Goal: Transaction & Acquisition: Purchase product/service

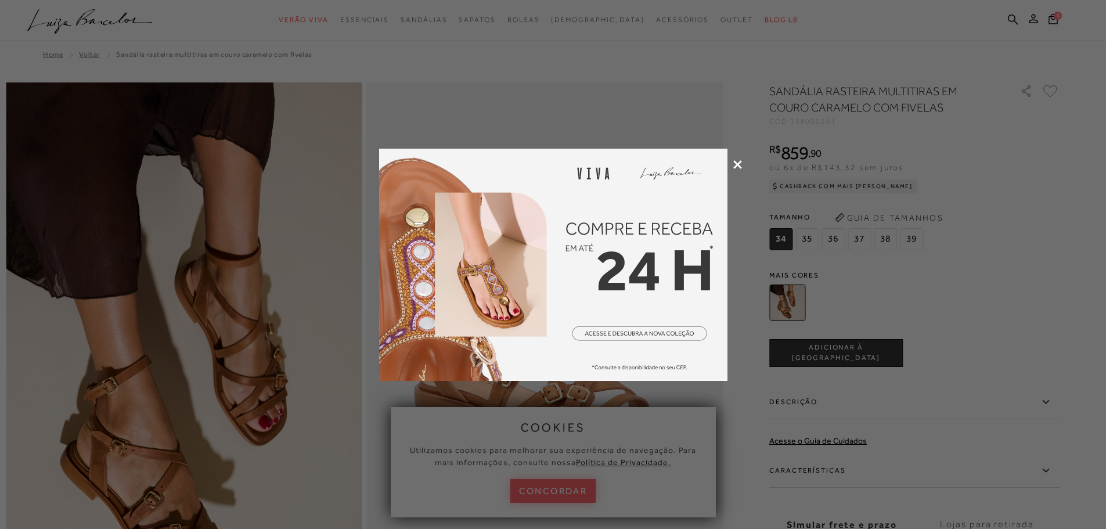
click at [737, 164] on icon at bounding box center [737, 164] width 9 height 9
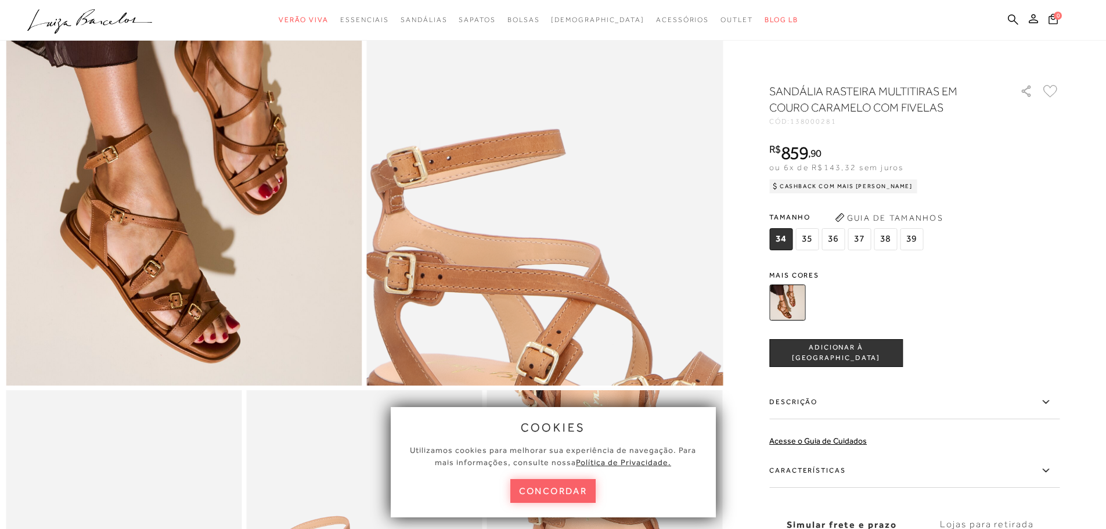
scroll to position [232, 0]
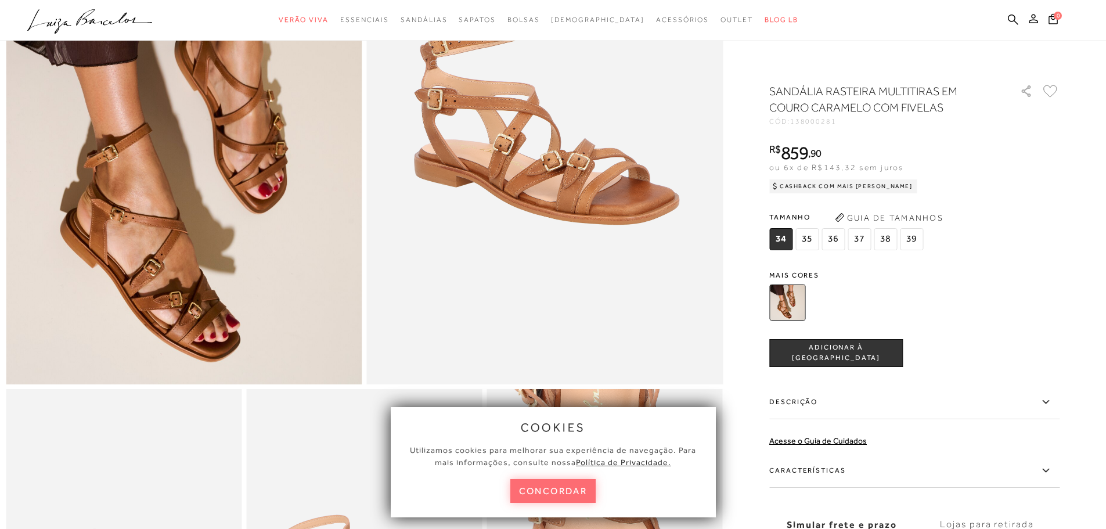
click at [532, 489] on button "concordar" at bounding box center [553, 491] width 86 height 24
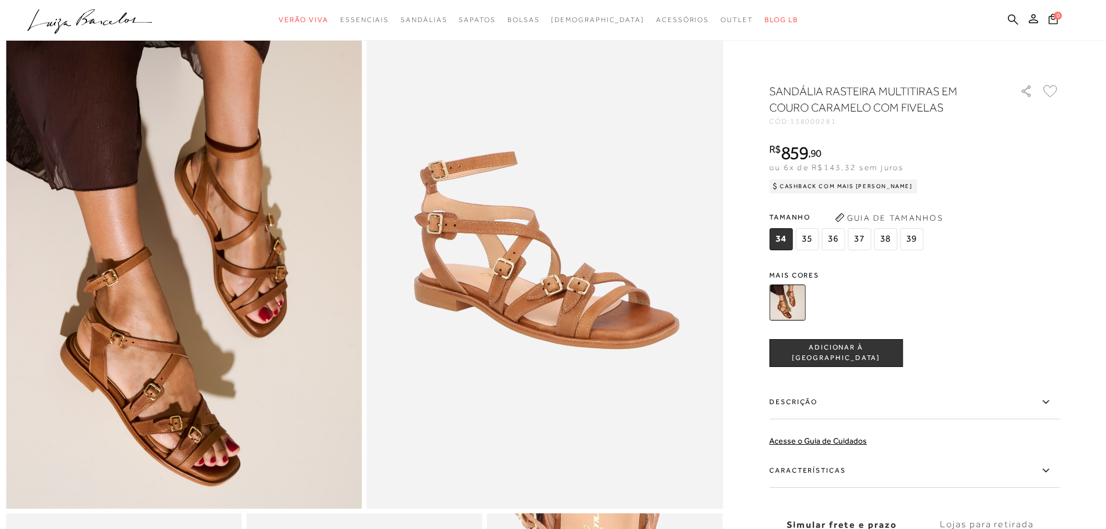
scroll to position [0, 0]
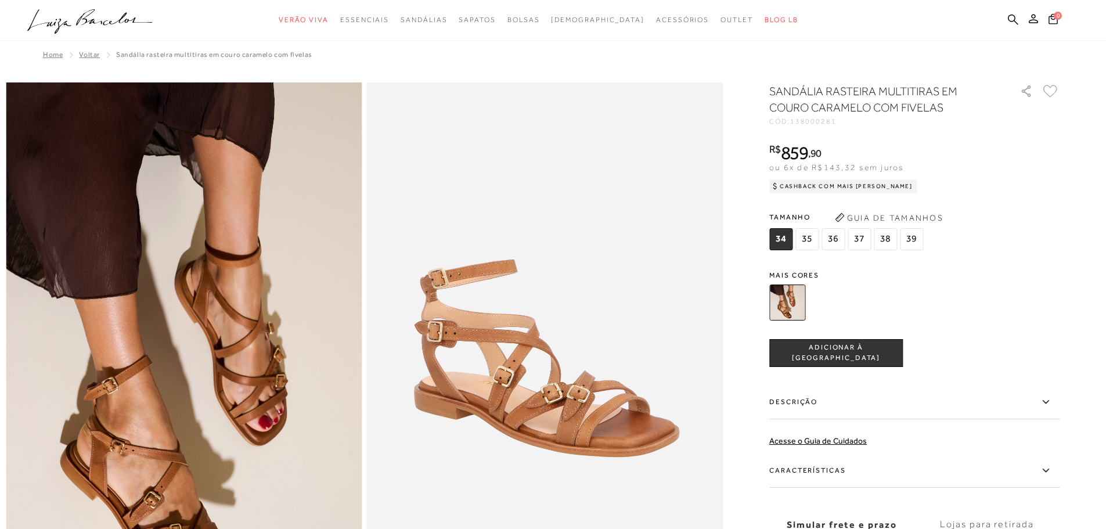
click at [151, 57] on span "SANDÁLIA RASTEIRA MULTITIRAS EM COURO CARAMELO COM FIVELAS" at bounding box center [214, 55] width 196 height 8
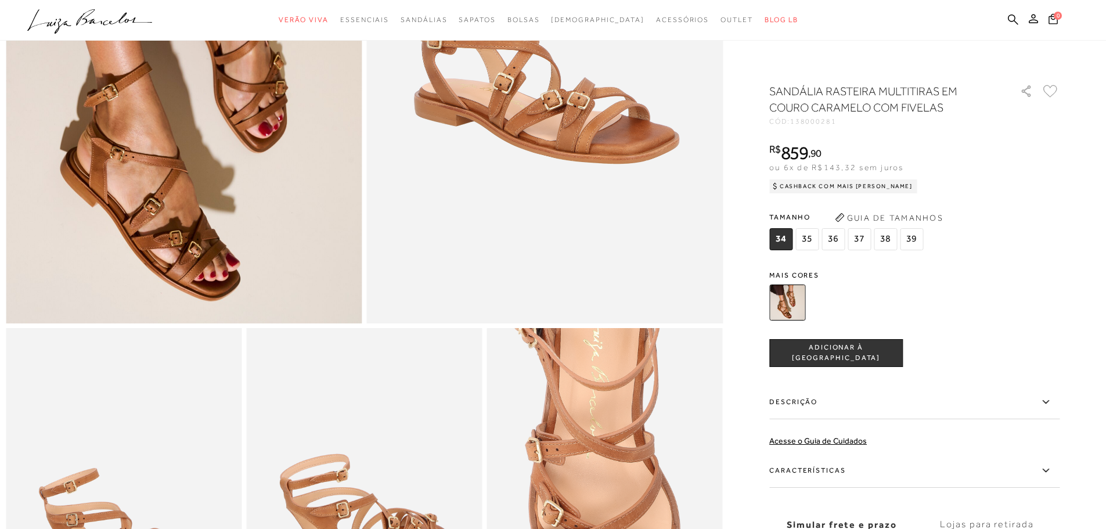
scroll to position [290, 0]
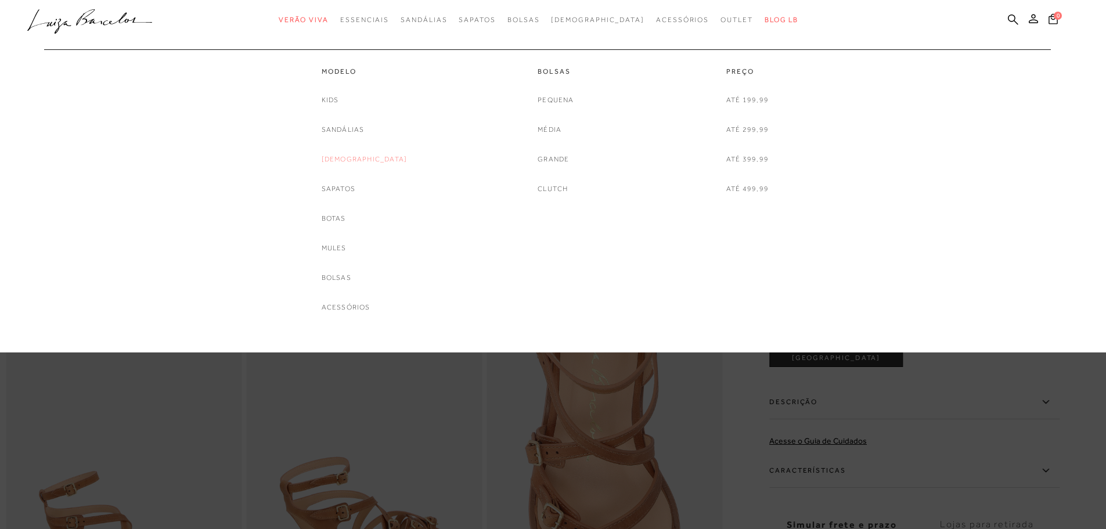
click at [358, 157] on link "[DEMOGRAPHIC_DATA]" at bounding box center [365, 159] width 86 height 12
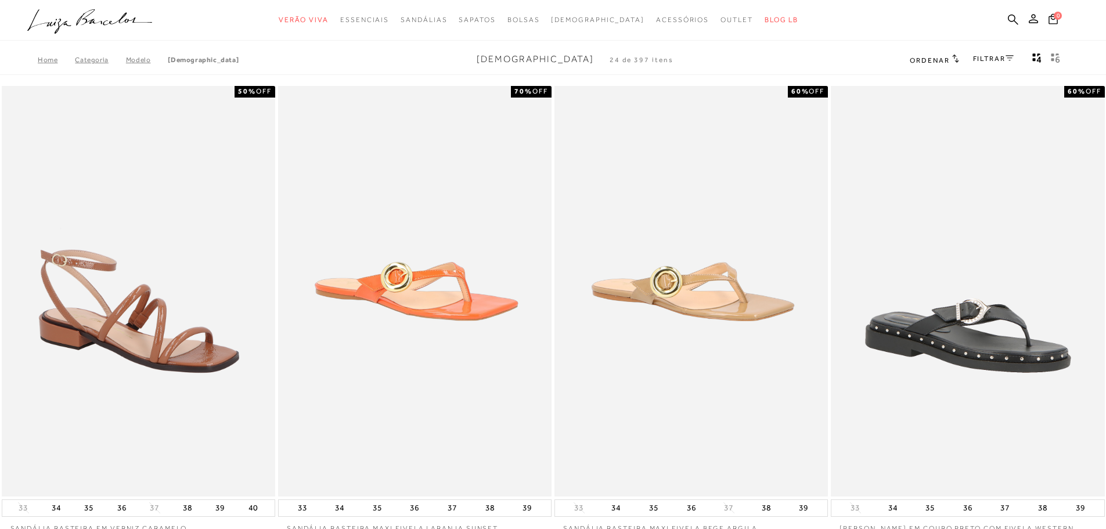
click at [983, 55] on link "FILTRAR" at bounding box center [993, 59] width 41 height 8
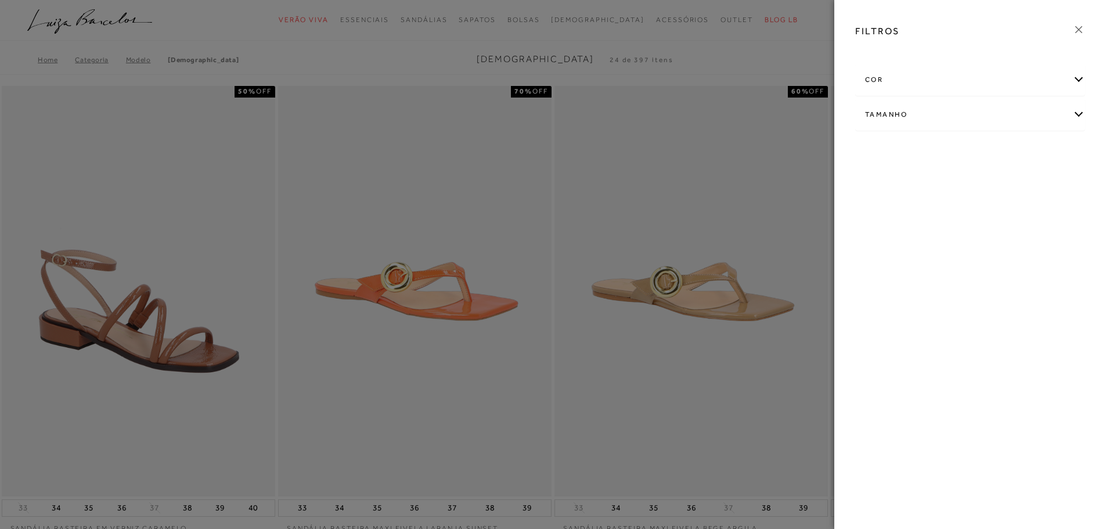
click at [1019, 116] on div "Tamanho" at bounding box center [970, 114] width 229 height 31
click at [878, 183] on span "36" at bounding box center [874, 182] width 17 height 9
click at [874, 183] on input "36" at bounding box center [869, 185] width 12 height 12
checkbox input "true"
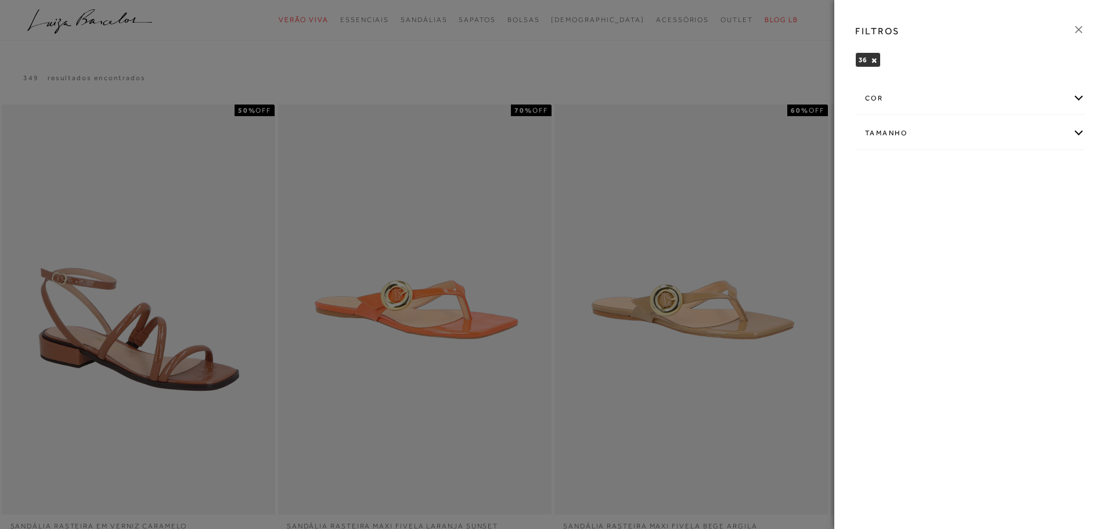
click at [1079, 33] on icon at bounding box center [1078, 29] width 13 height 13
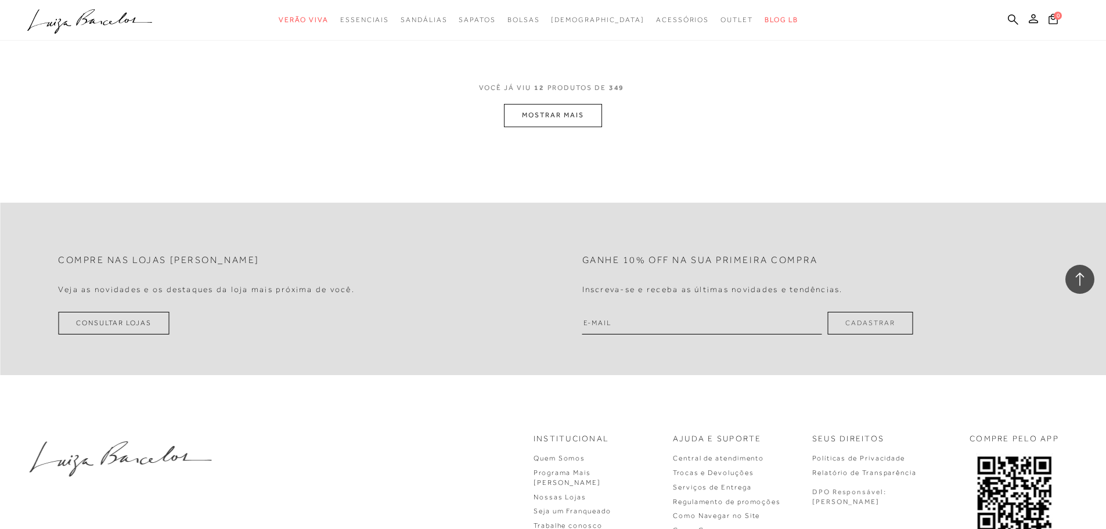
scroll to position [1567, 0]
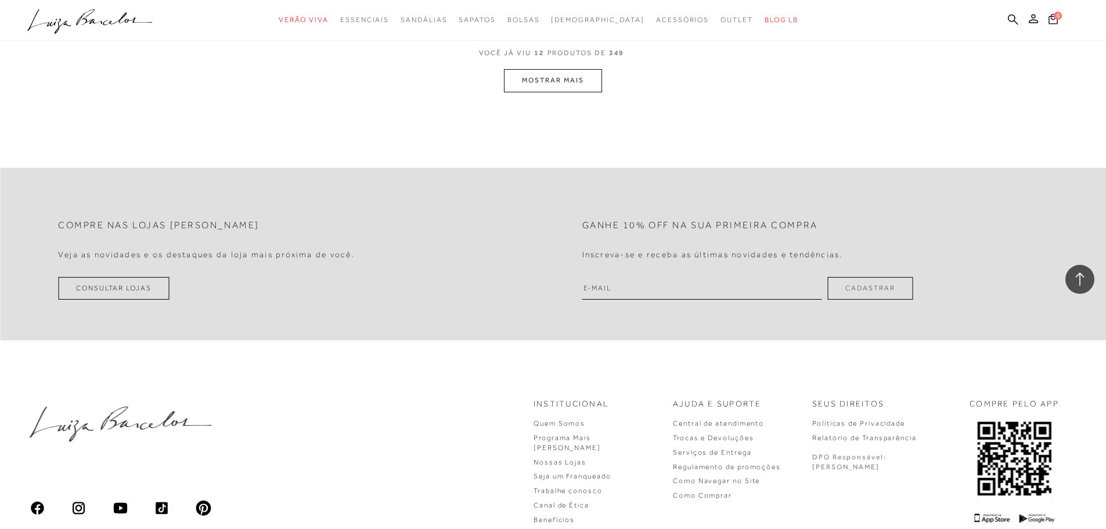
click at [557, 89] on button "MOSTRAR MAIS" at bounding box center [553, 80] width 98 height 23
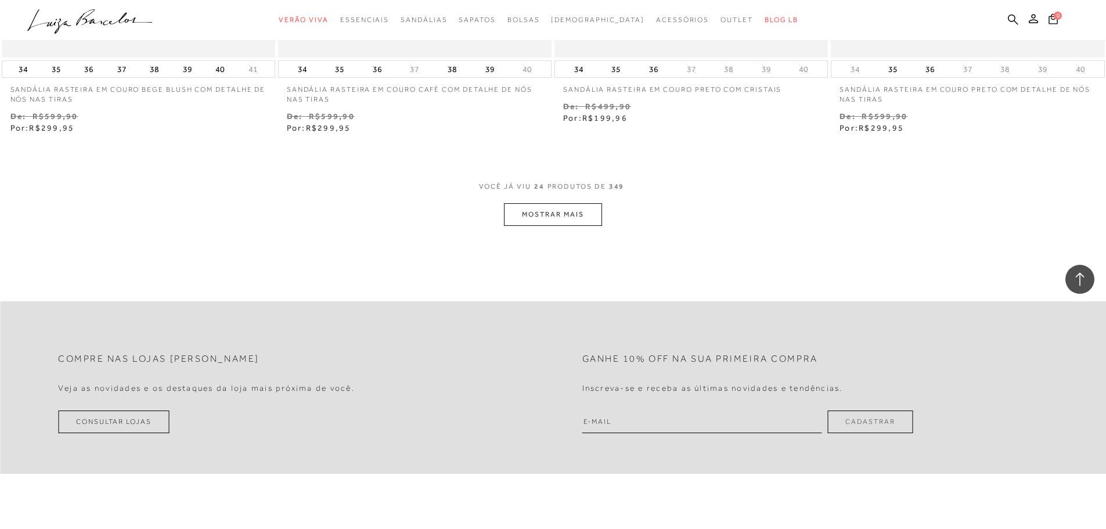
scroll to position [3019, 0]
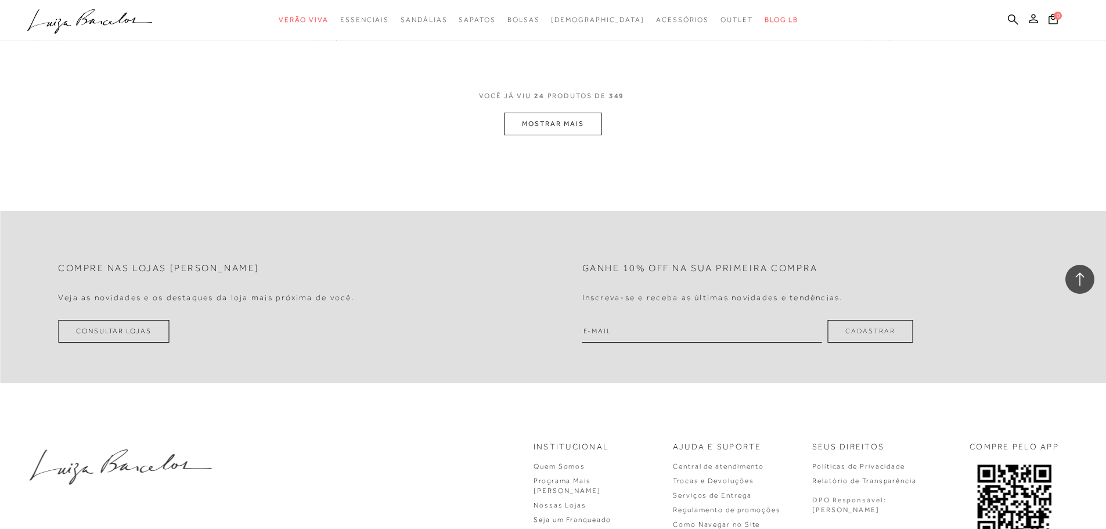
click at [533, 132] on button "MOSTRAR MAIS" at bounding box center [553, 124] width 98 height 23
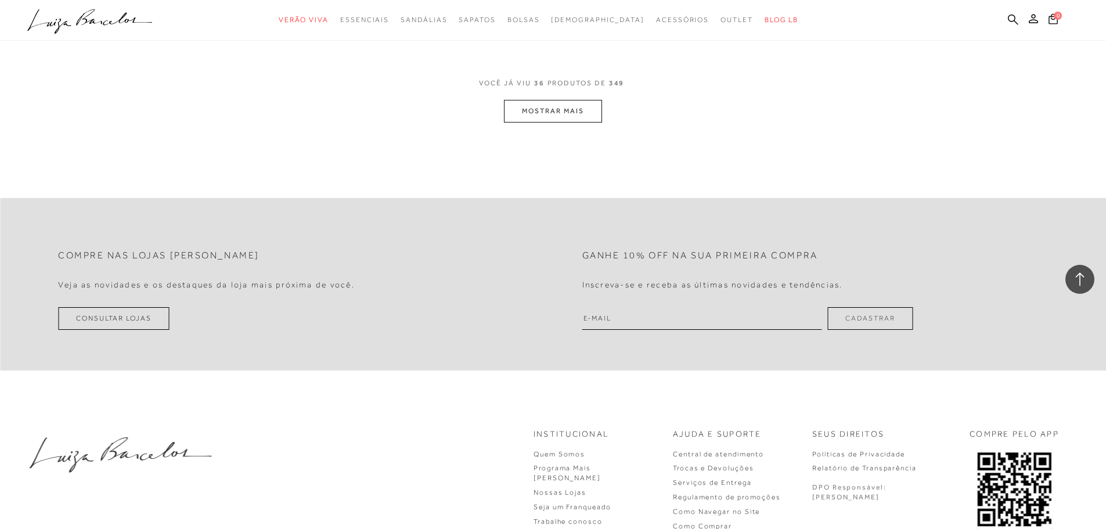
scroll to position [4528, 0]
click at [562, 114] on button "MOSTRAR MAIS" at bounding box center [553, 109] width 98 height 23
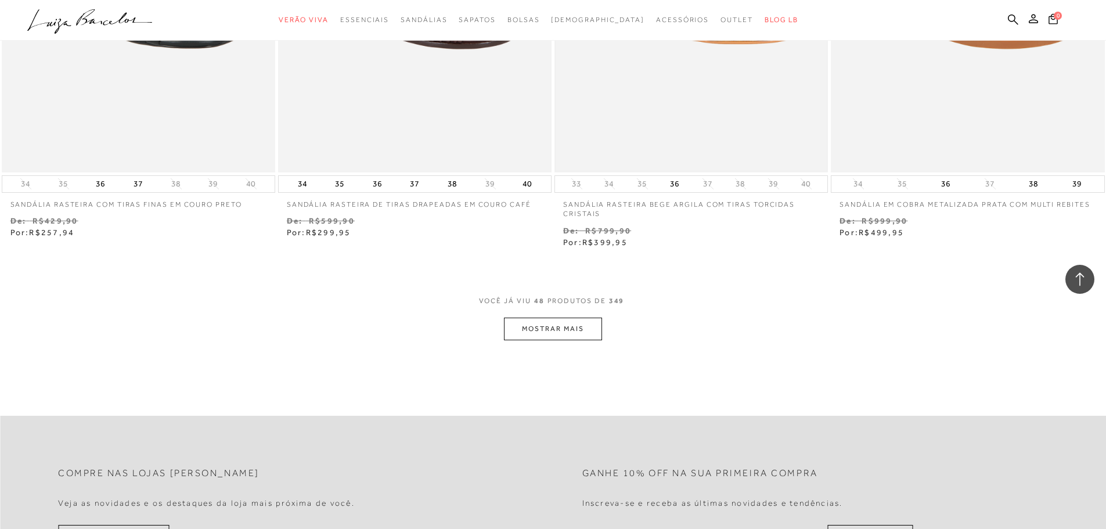
scroll to position [5805, 0]
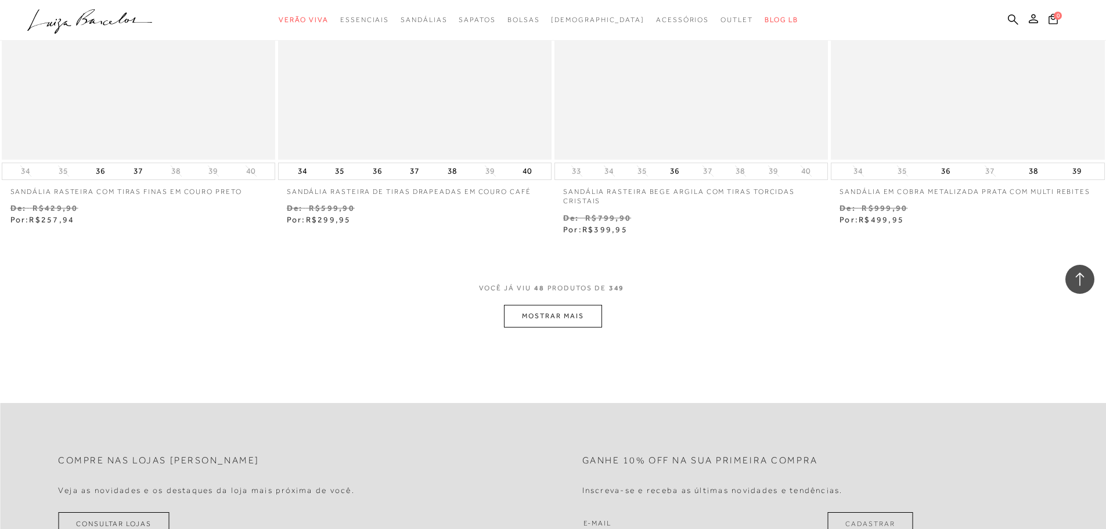
click at [561, 315] on button "MOSTRAR MAIS" at bounding box center [553, 316] width 98 height 23
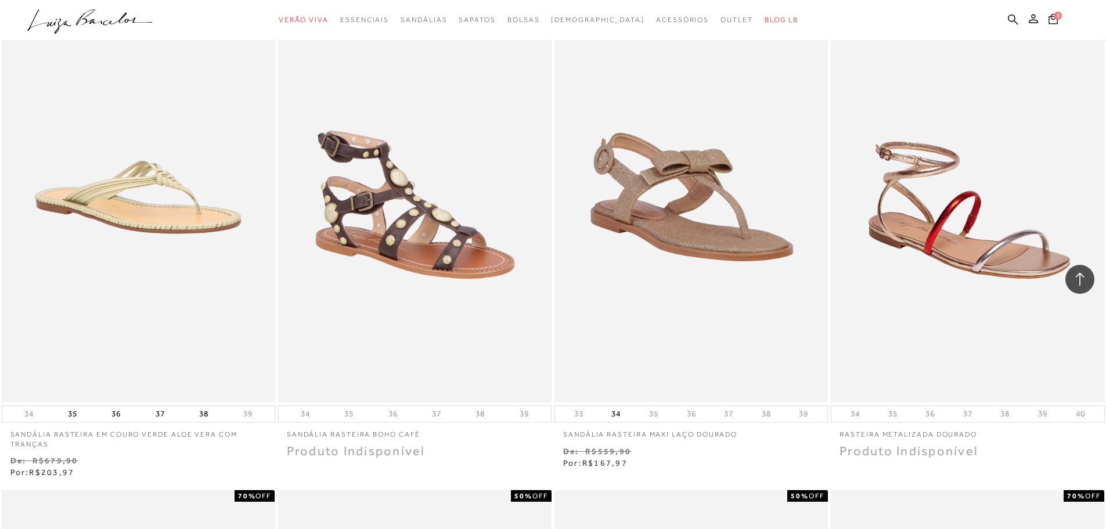
scroll to position [6560, 0]
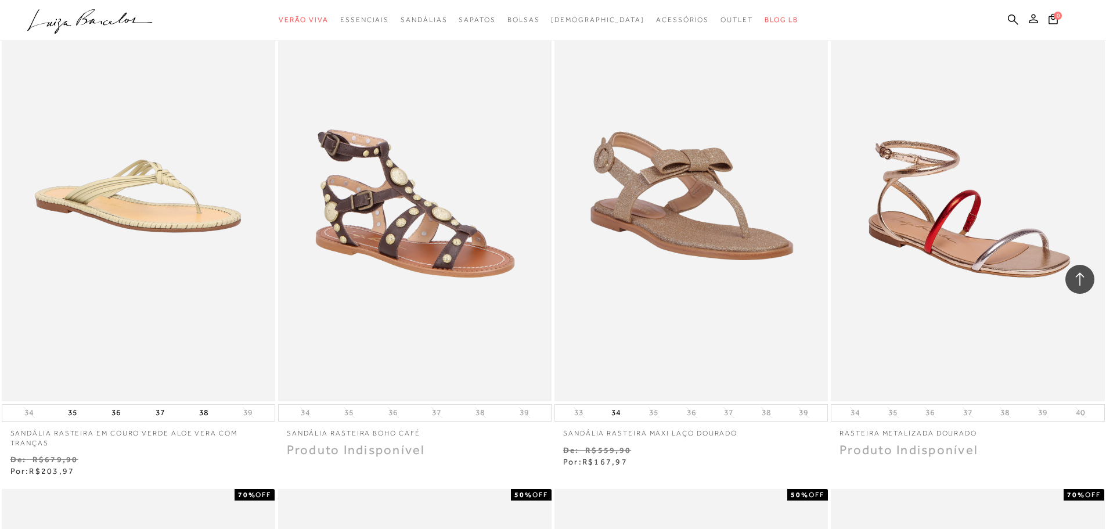
click at [472, 274] on img at bounding box center [414, 195] width 271 height 407
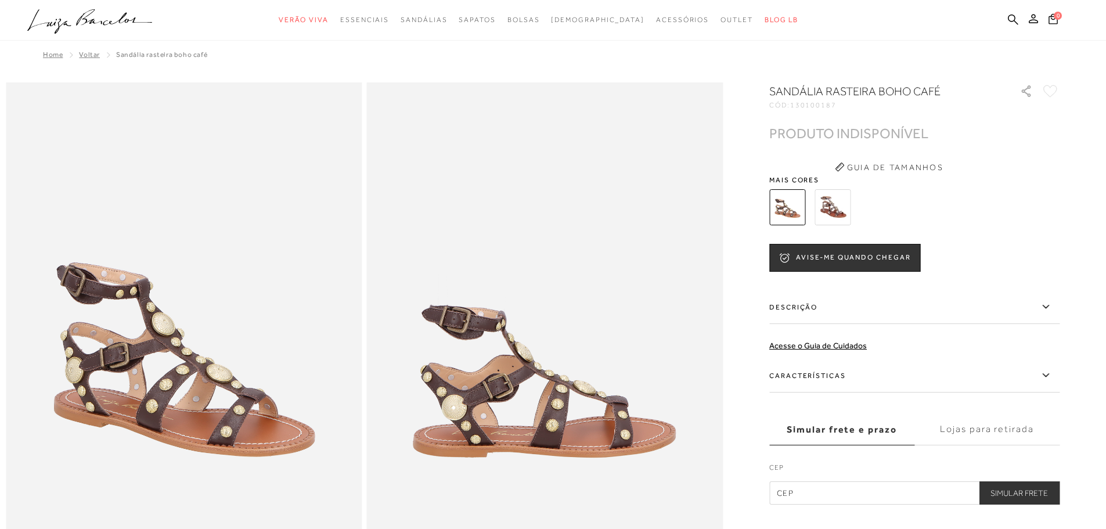
click at [826, 203] on img at bounding box center [832, 207] width 36 height 36
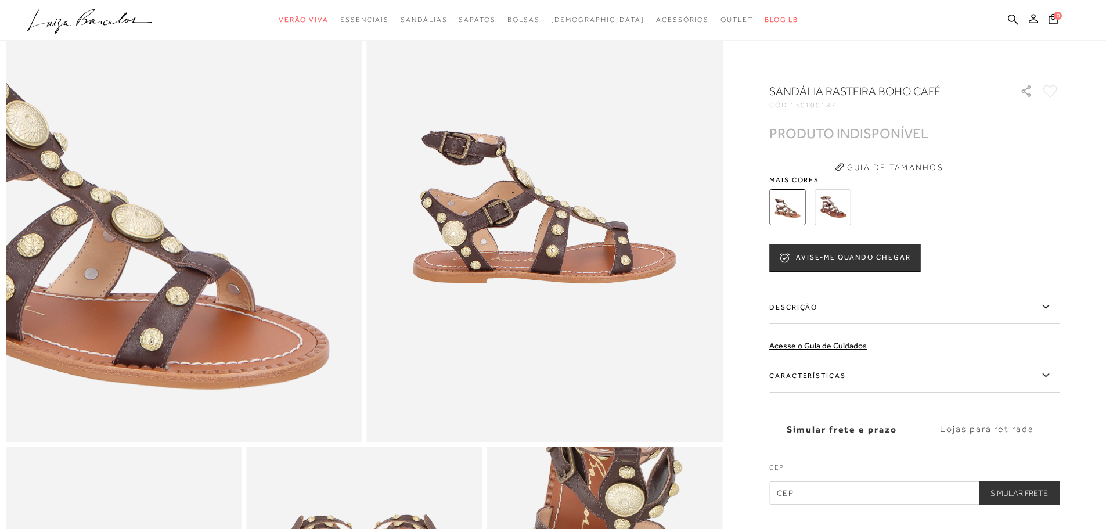
scroll to position [232, 0]
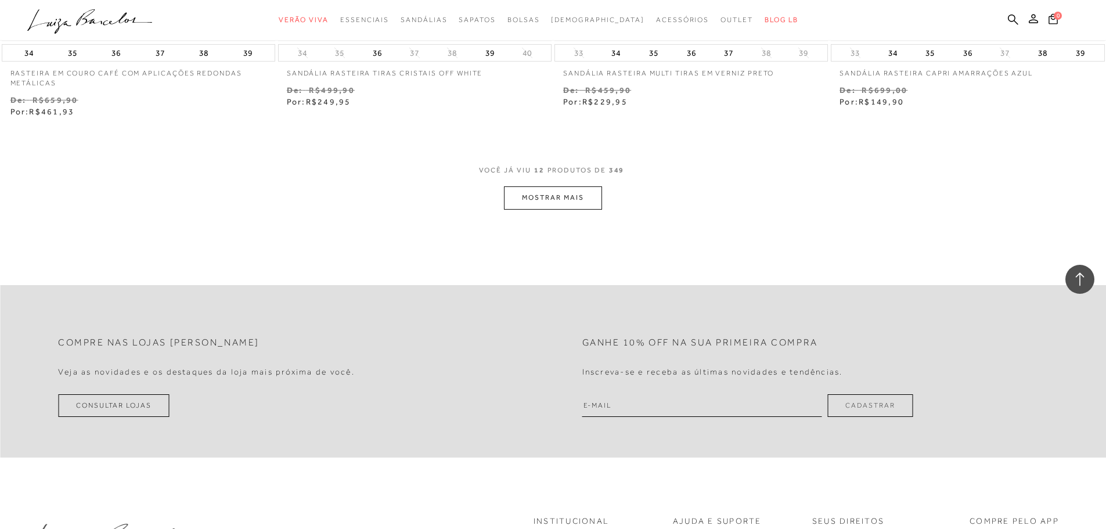
scroll to position [1451, 0]
click at [535, 198] on button "MOSTRAR MAIS" at bounding box center [553, 196] width 98 height 23
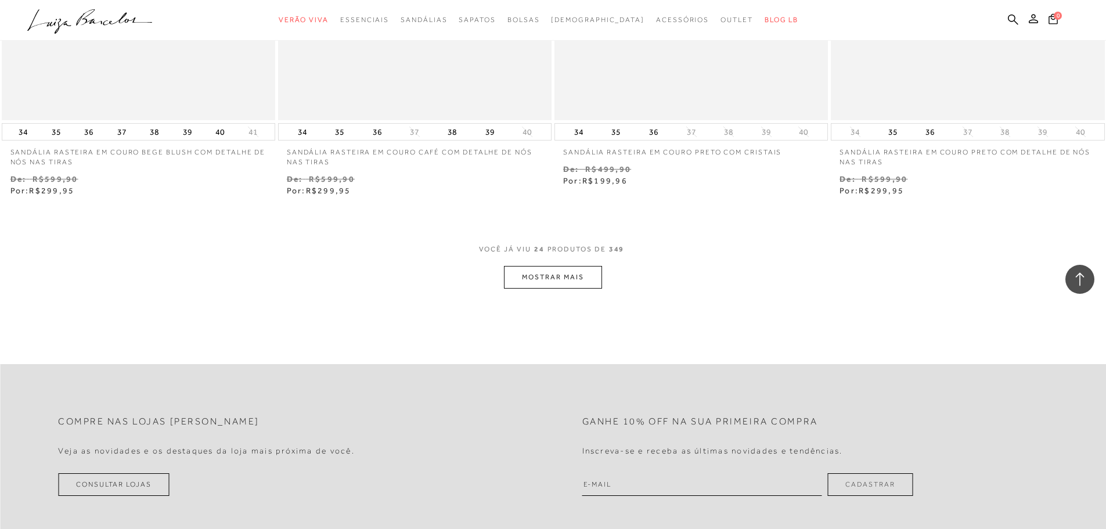
scroll to position [3019, 0]
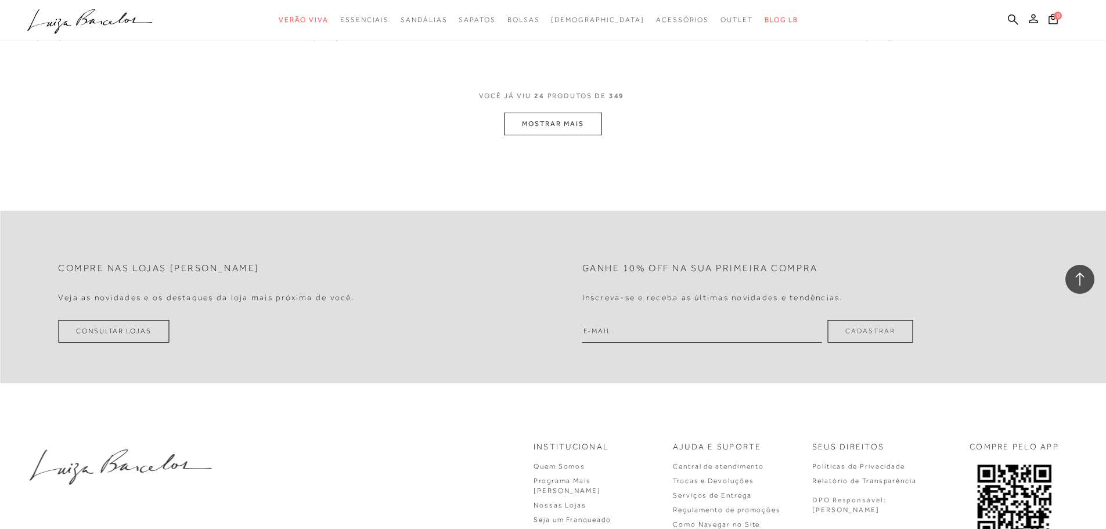
click at [583, 120] on button "MOSTRAR MAIS" at bounding box center [553, 124] width 98 height 23
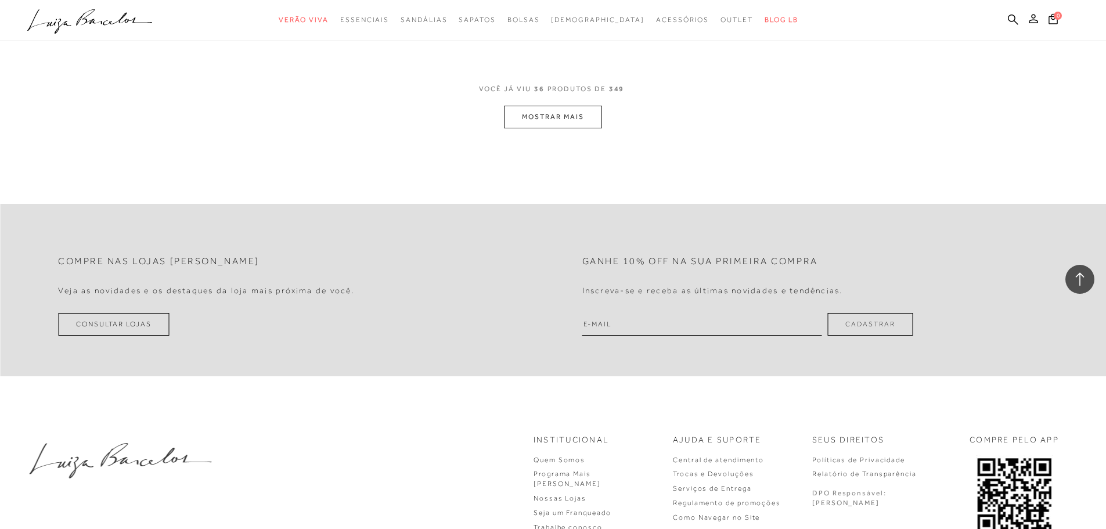
scroll to position [4511, 0]
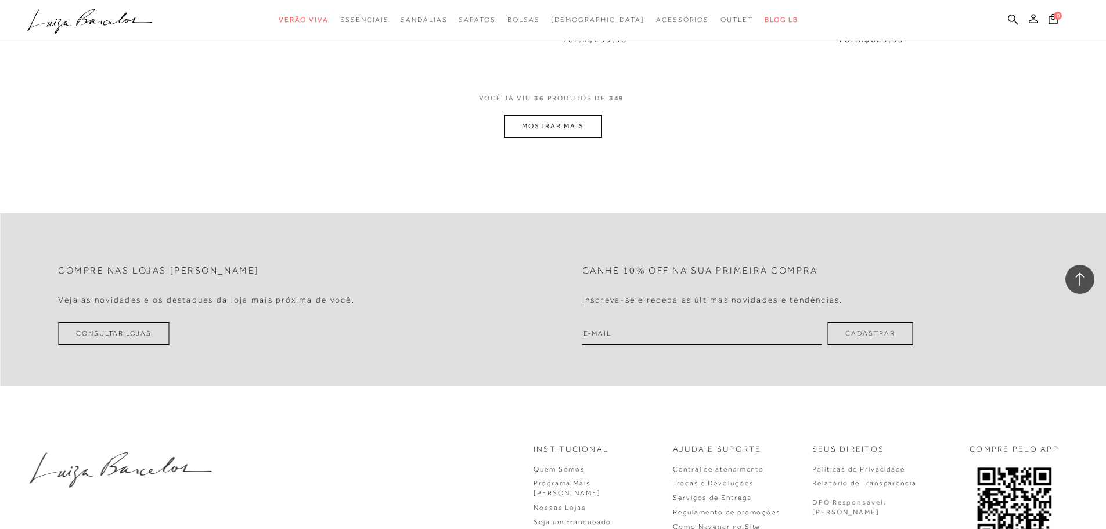
click at [570, 123] on button "MOSTRAR MAIS" at bounding box center [553, 126] width 98 height 23
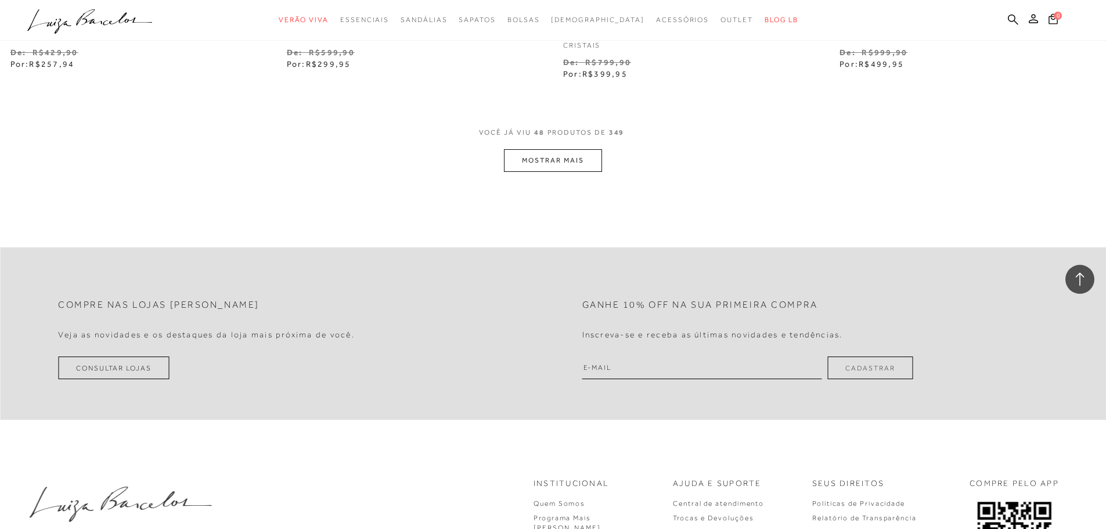
scroll to position [5962, 0]
click at [555, 164] on button "MOSTRAR MAIS" at bounding box center [553, 159] width 98 height 23
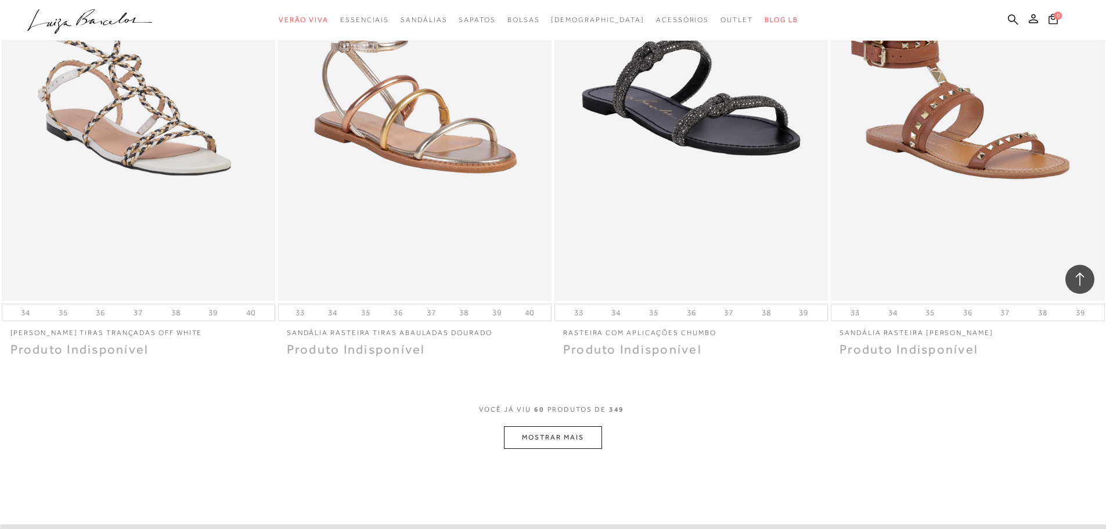
scroll to position [7181, 0]
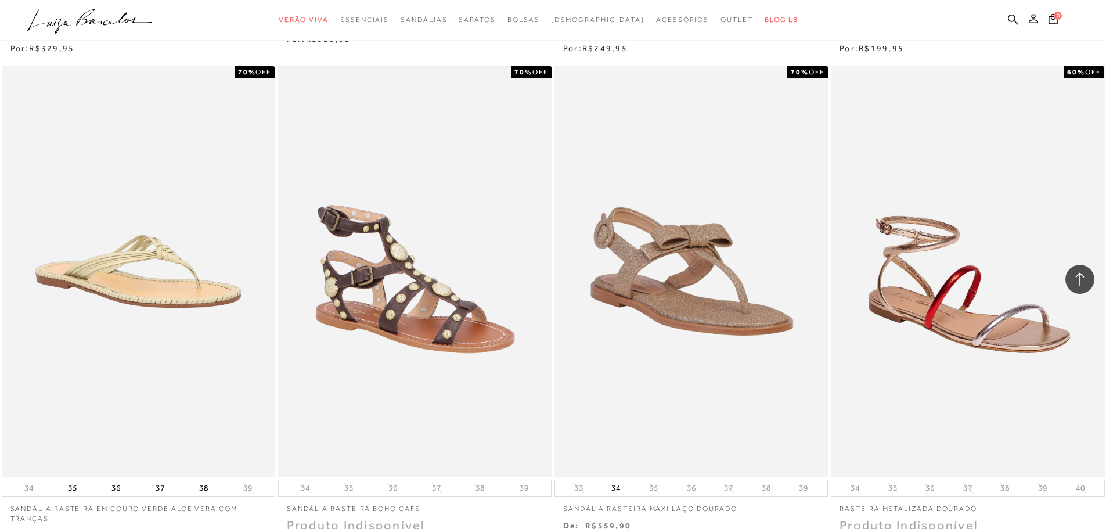
click at [402, 321] on img at bounding box center [414, 271] width 271 height 407
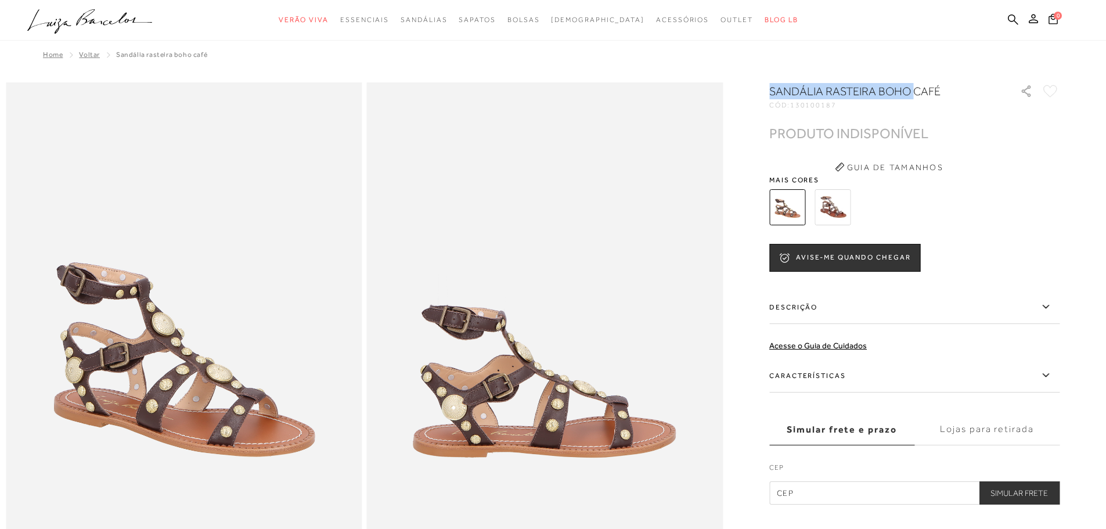
drag, startPoint x: 772, startPoint y: 88, endPoint x: 915, endPoint y: 89, distance: 143.4
copy h1 "SANDÁLIA RASTEIRA BOHO"
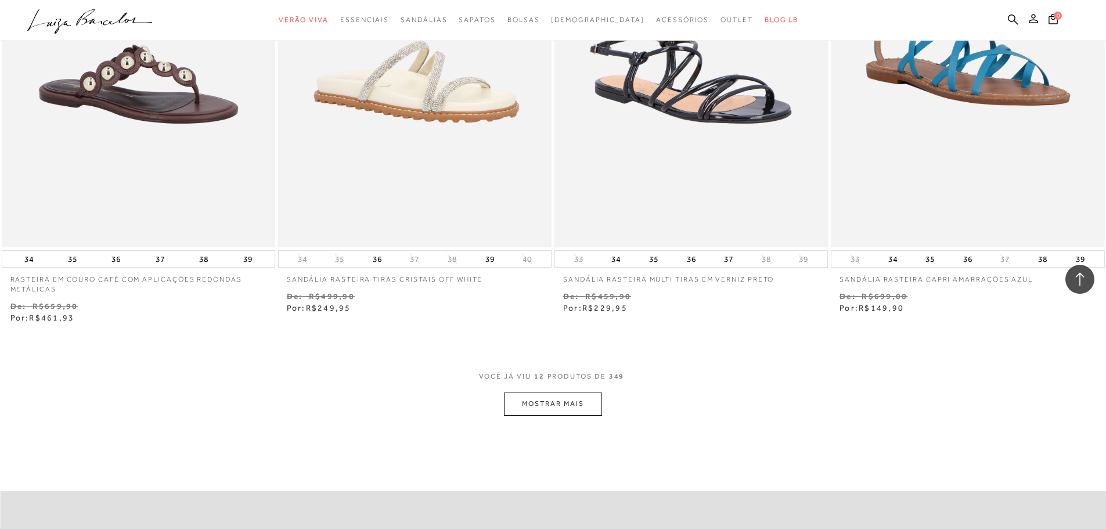
scroll to position [1335, 0]
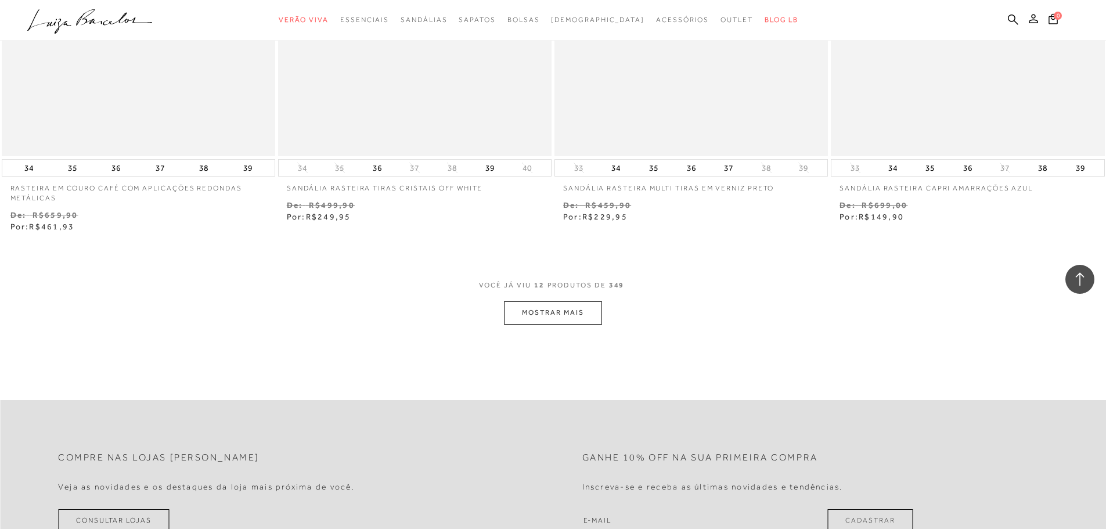
click at [549, 322] on button "MOSTRAR MAIS" at bounding box center [553, 312] width 98 height 23
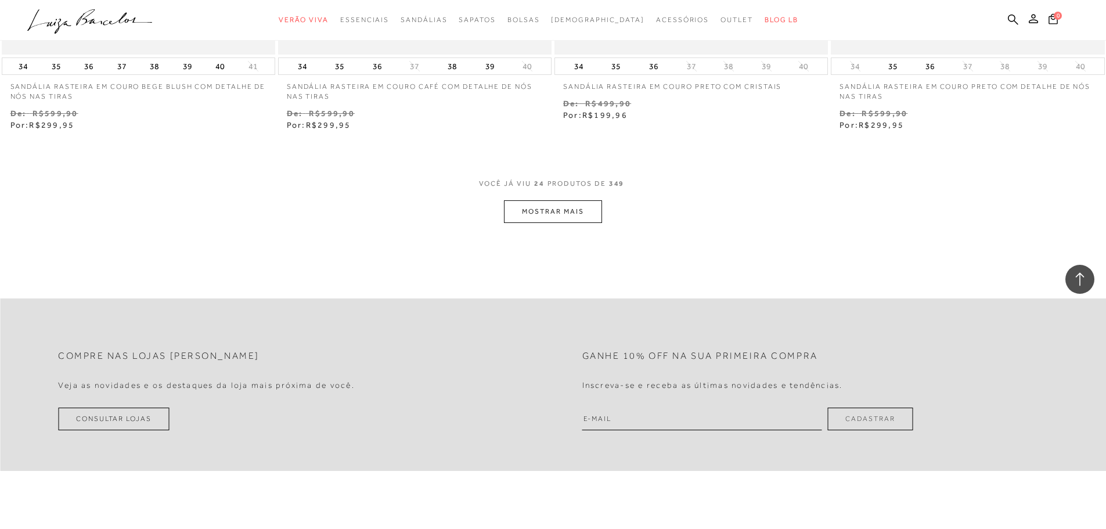
scroll to position [2961, 0]
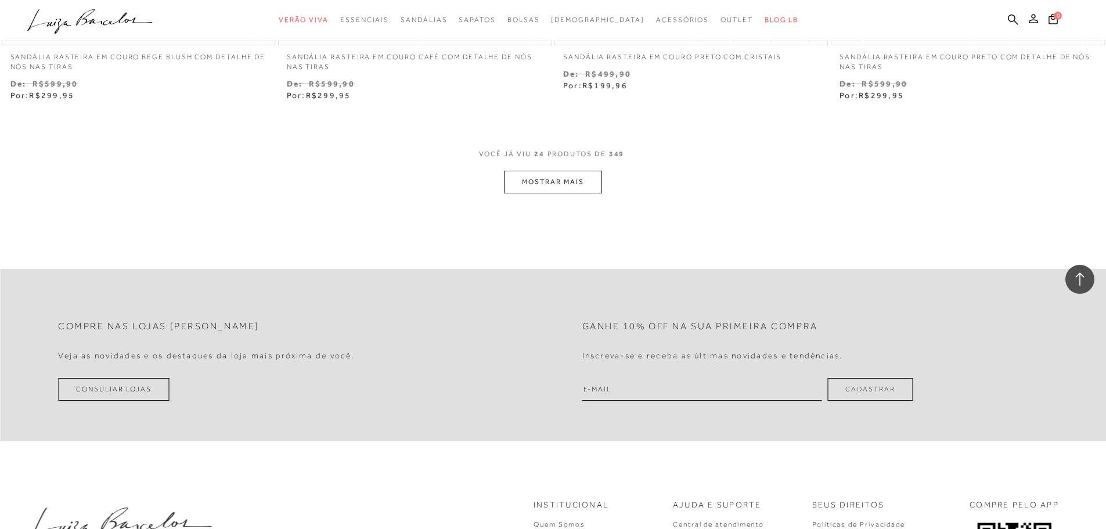
click at [571, 167] on div "VOCê JÁ VIU 24 PRODUTOS DE 349" at bounding box center [553, 159] width 149 height 21
click at [571, 171] on button "MOSTRAR MAIS" at bounding box center [553, 182] width 98 height 23
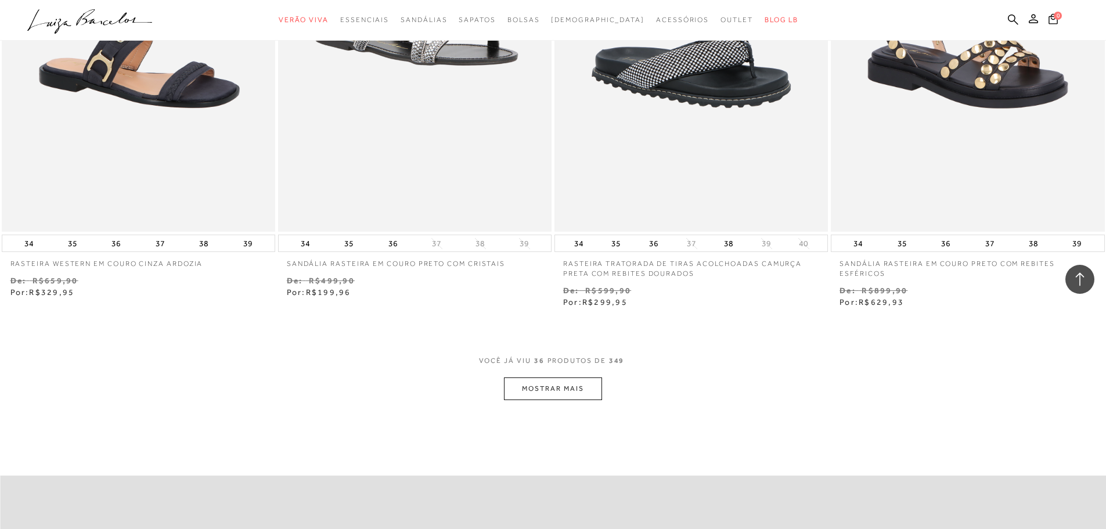
scroll to position [4296, 0]
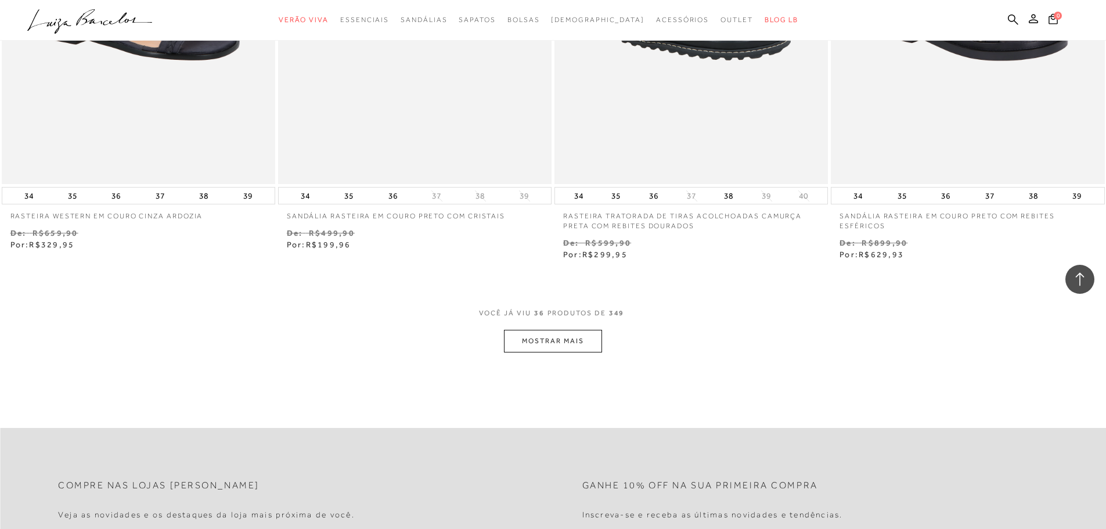
click at [556, 346] on button "MOSTRAR MAIS" at bounding box center [553, 341] width 98 height 23
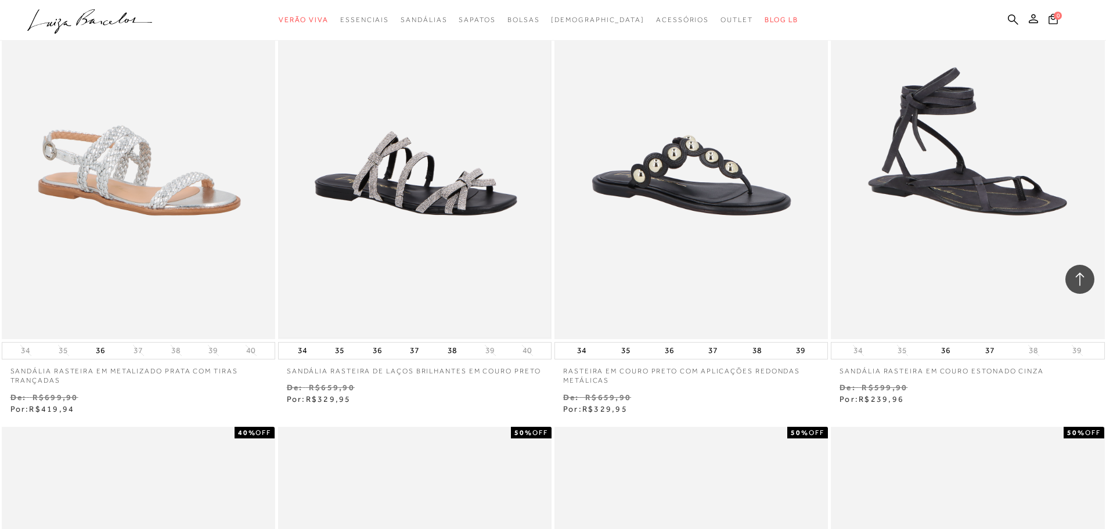
scroll to position [5051, 0]
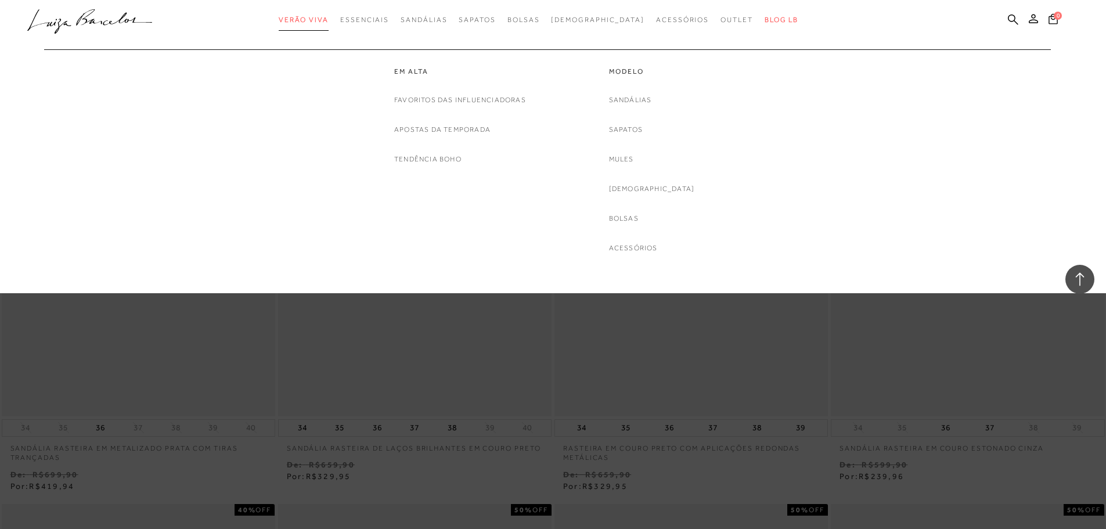
click at [329, 13] on link "Verão Viva" at bounding box center [304, 19] width 50 height 21
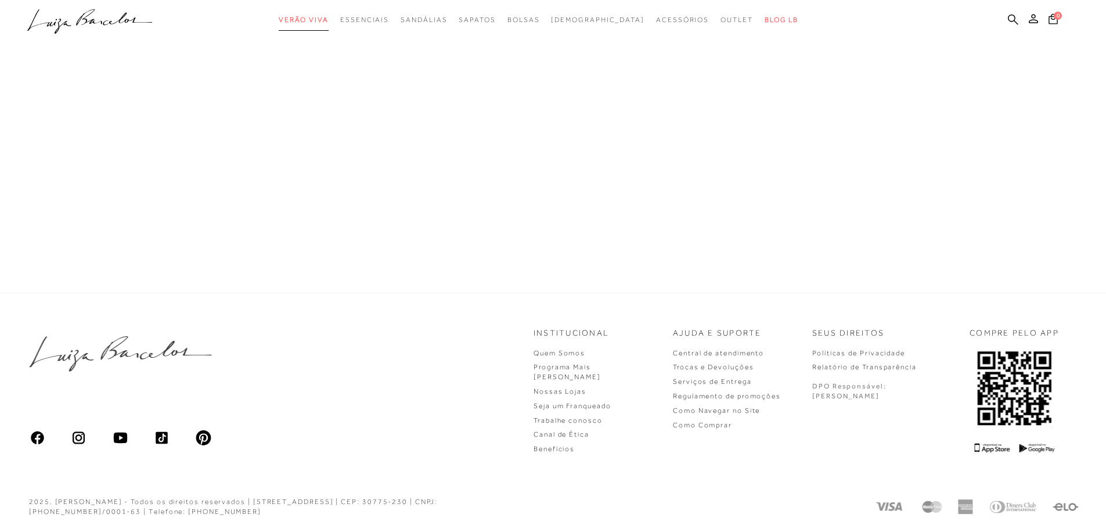
scroll to position [352, 0]
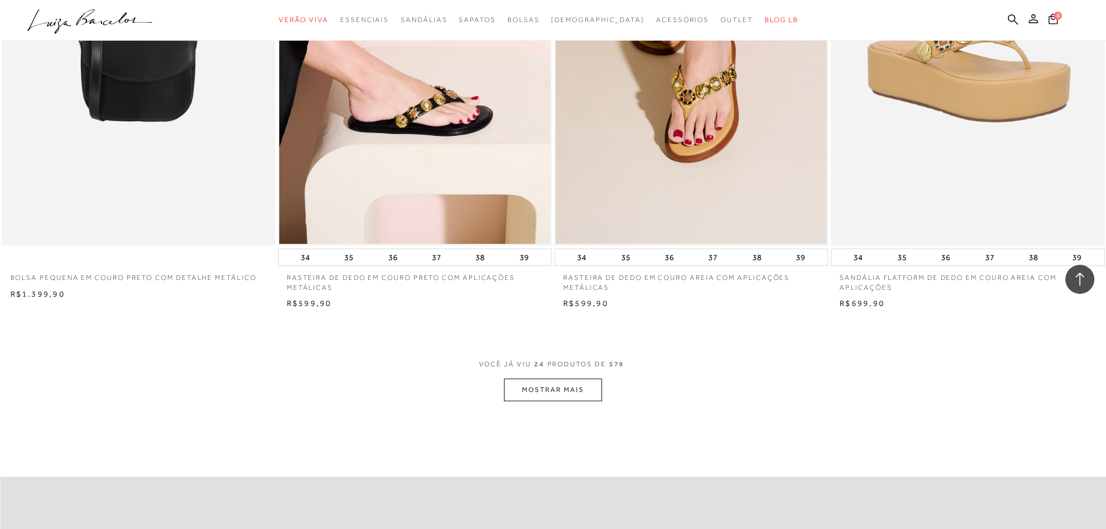
scroll to position [2903, 0]
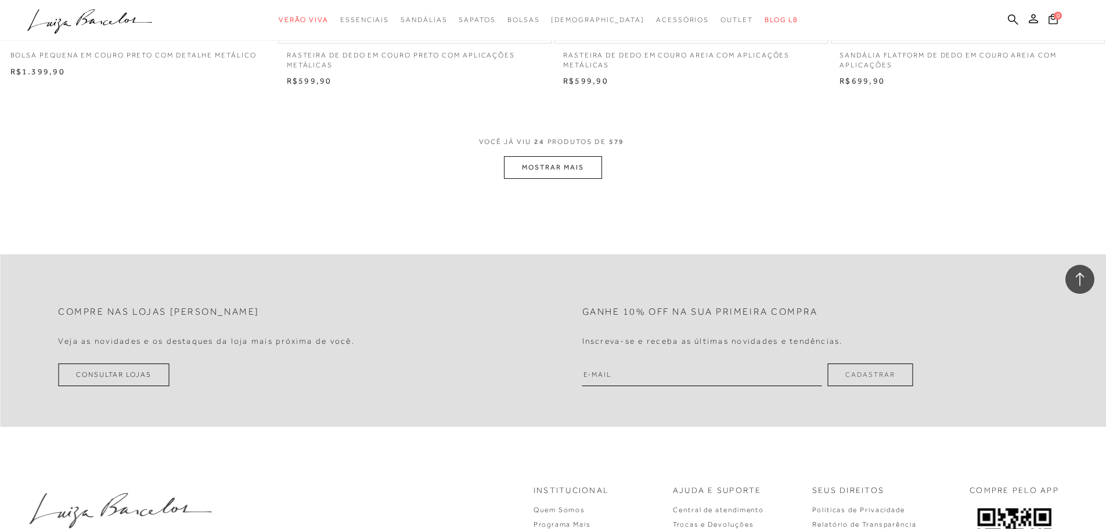
click at [543, 176] on button "MOSTRAR MAIS" at bounding box center [553, 167] width 98 height 23
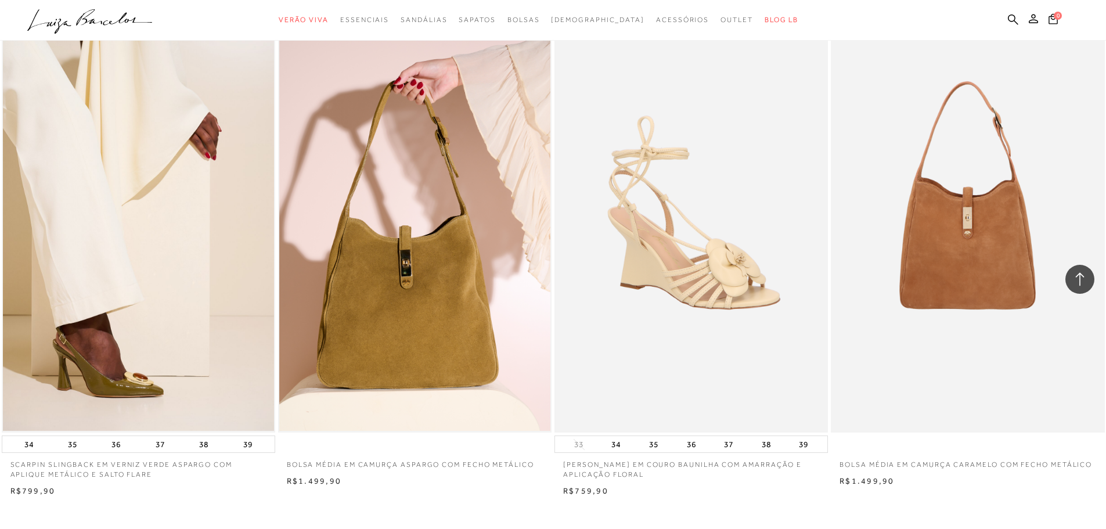
scroll to position [5805, 0]
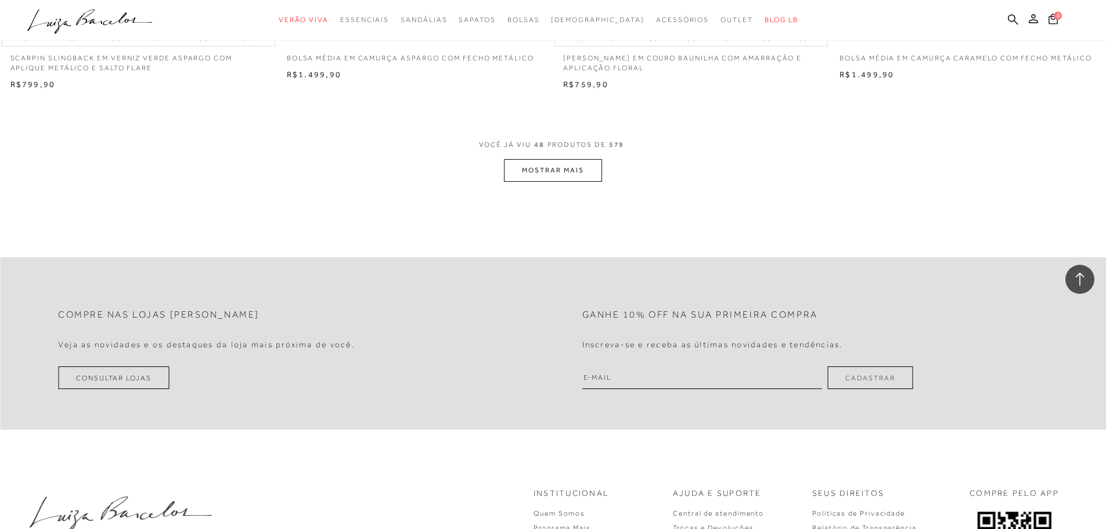
click at [544, 168] on button "MOSTRAR MAIS" at bounding box center [553, 170] width 98 height 23
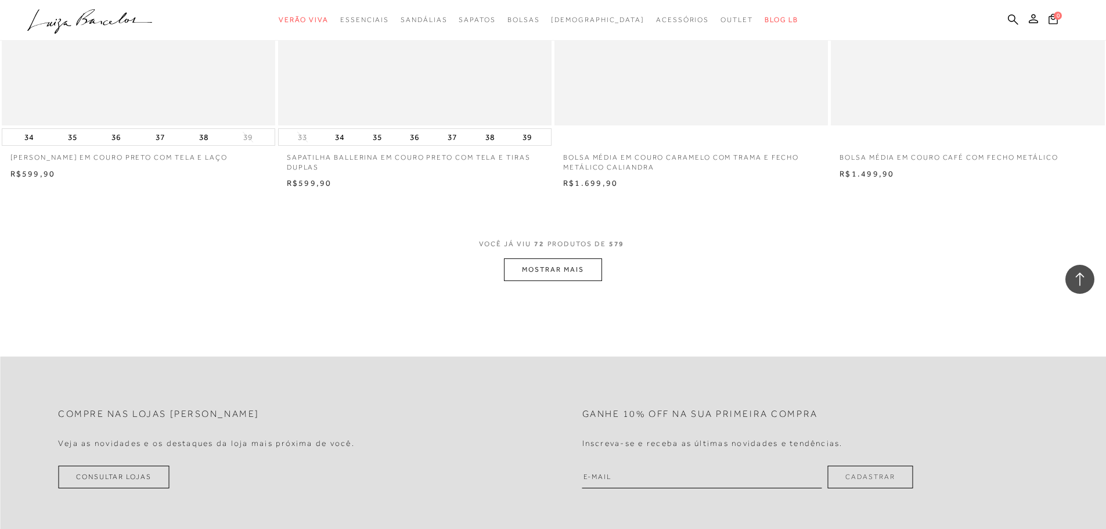
scroll to position [8650, 0]
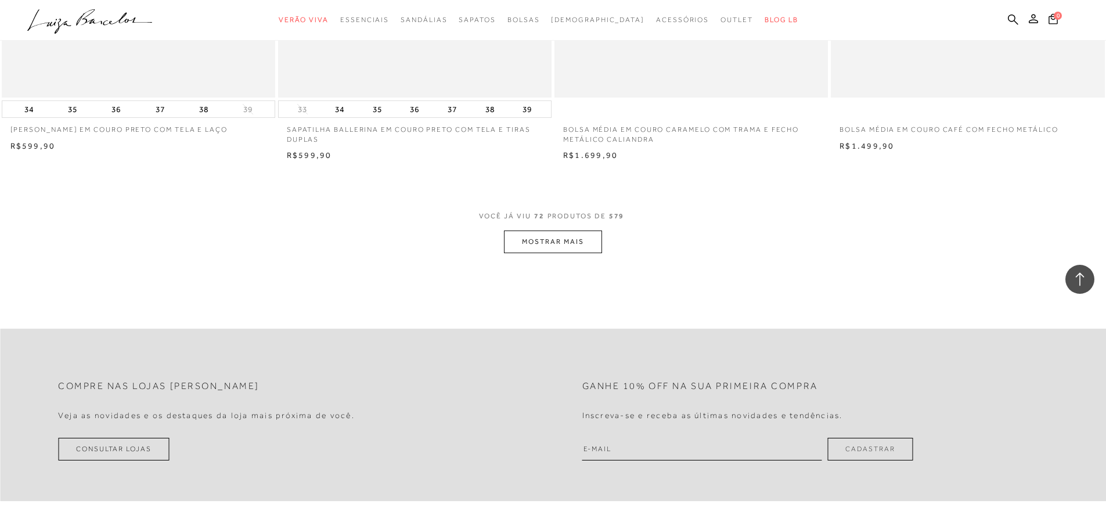
click at [545, 242] on button "MOSTRAR MAIS" at bounding box center [553, 241] width 98 height 23
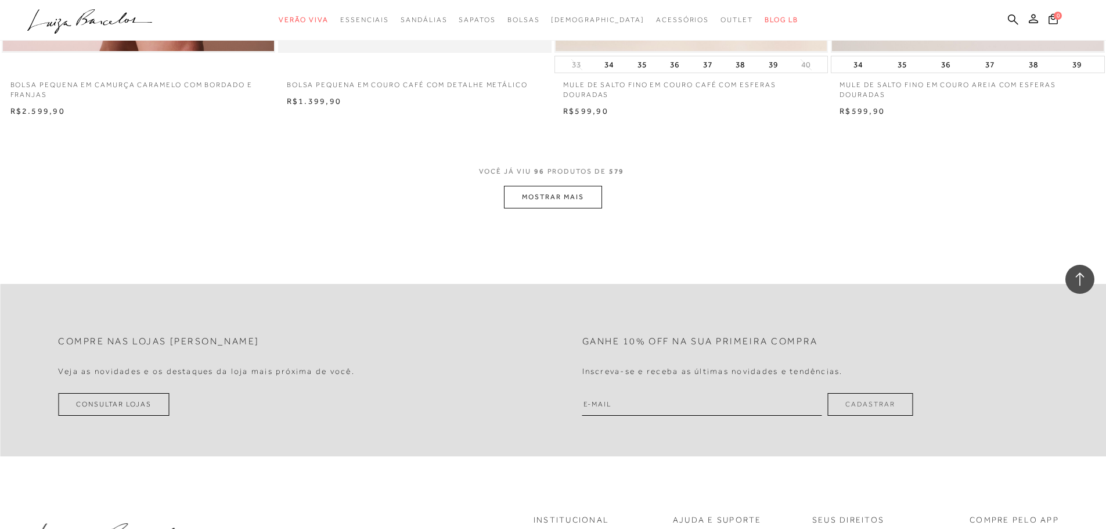
scroll to position [11611, 0]
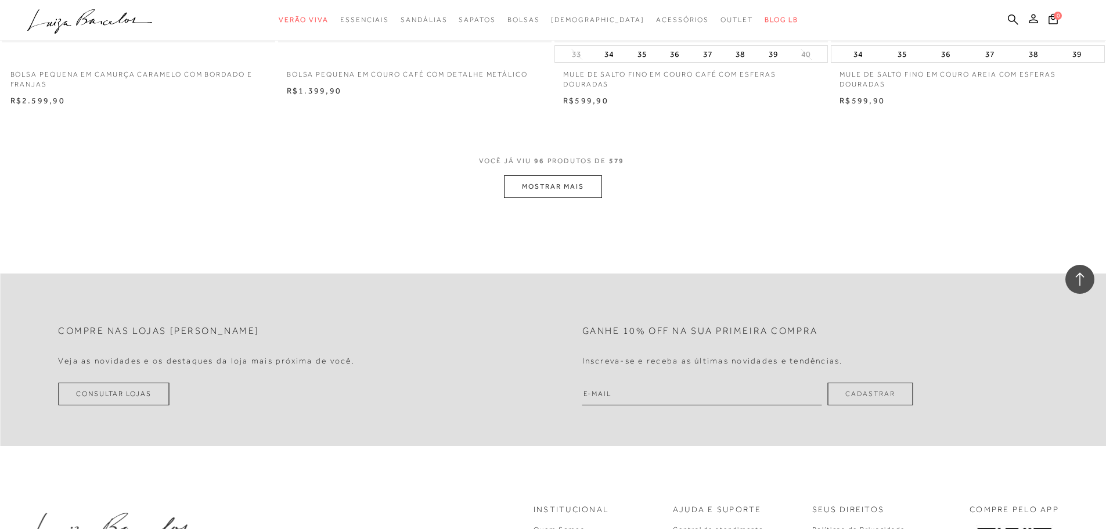
click at [539, 184] on button "MOSTRAR MAIS" at bounding box center [553, 186] width 98 height 23
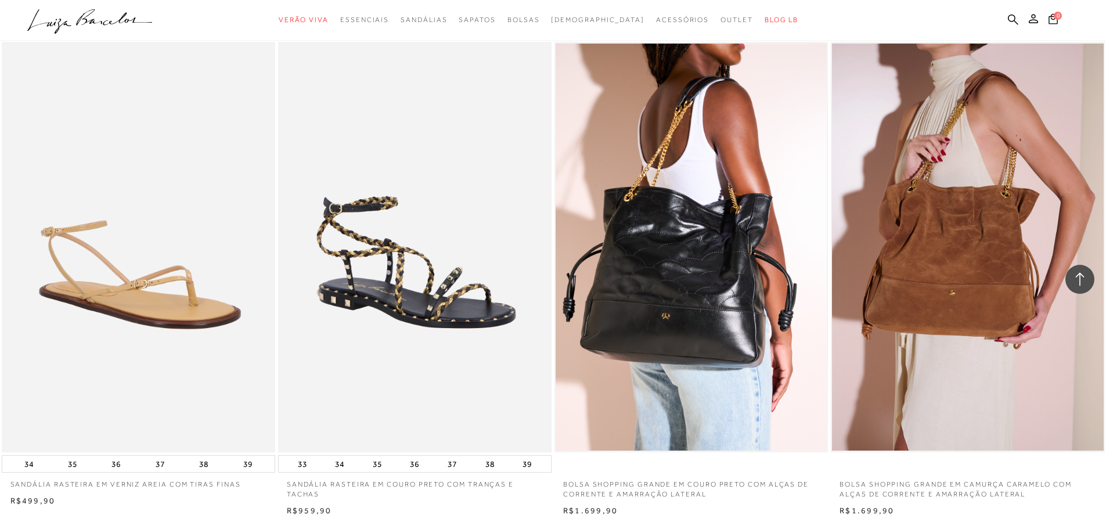
scroll to position [14513, 0]
